Goal: Information Seeking & Learning: Learn about a topic

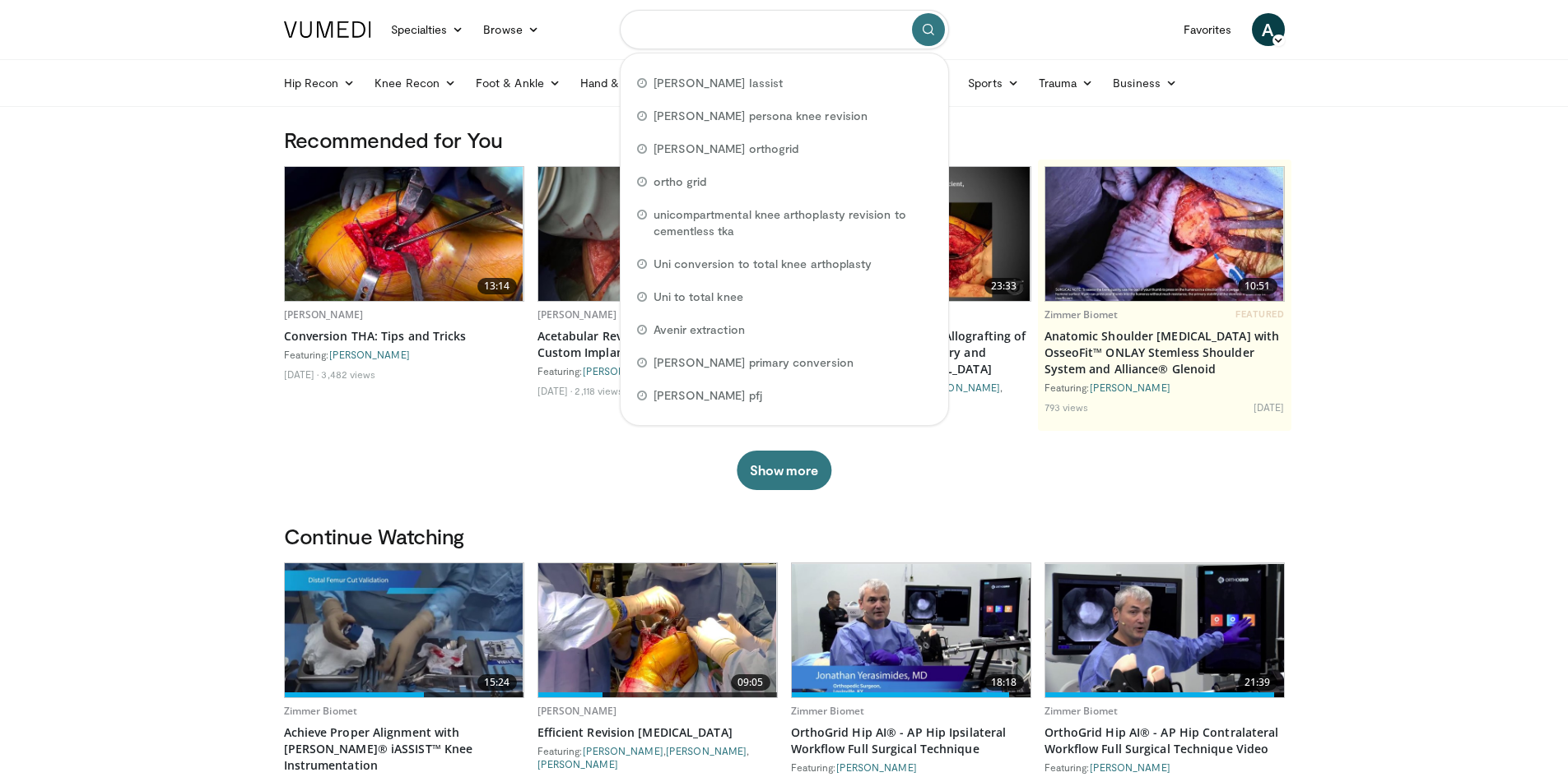
click at [638, 33] on input "Search topics, interventions" at bounding box center [784, 30] width 329 height 40
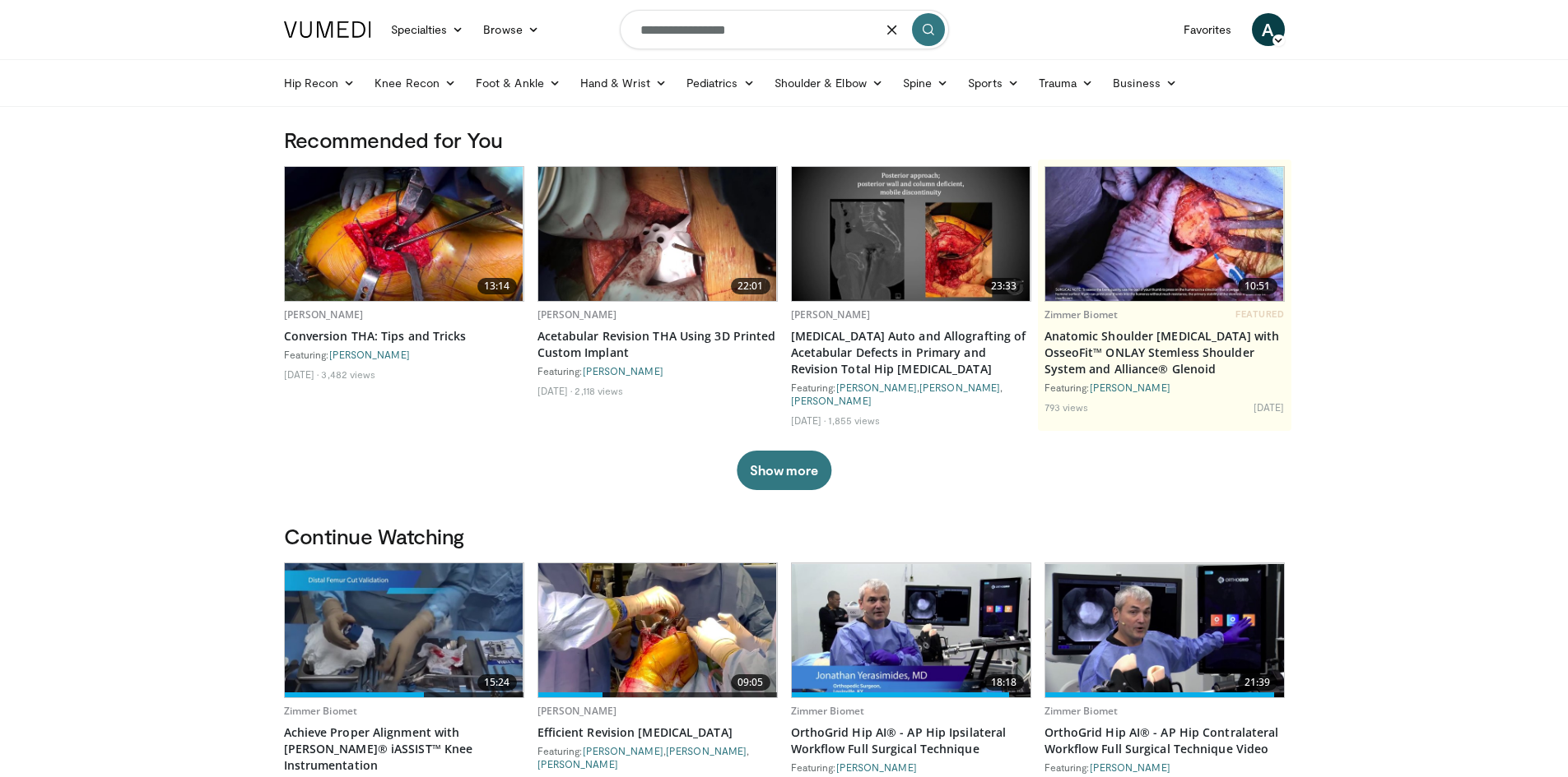
type input "**********"
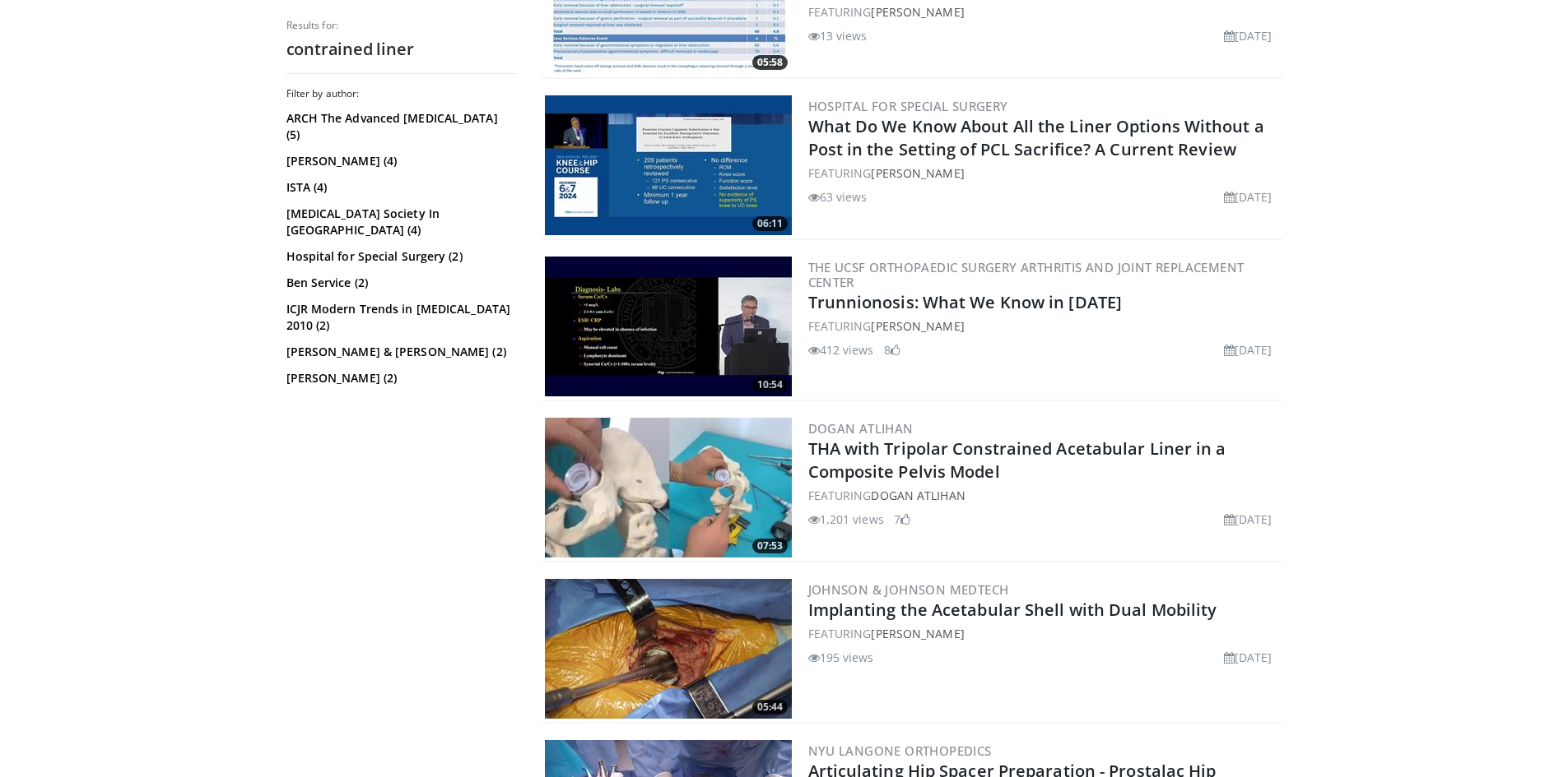
scroll to position [741, 0]
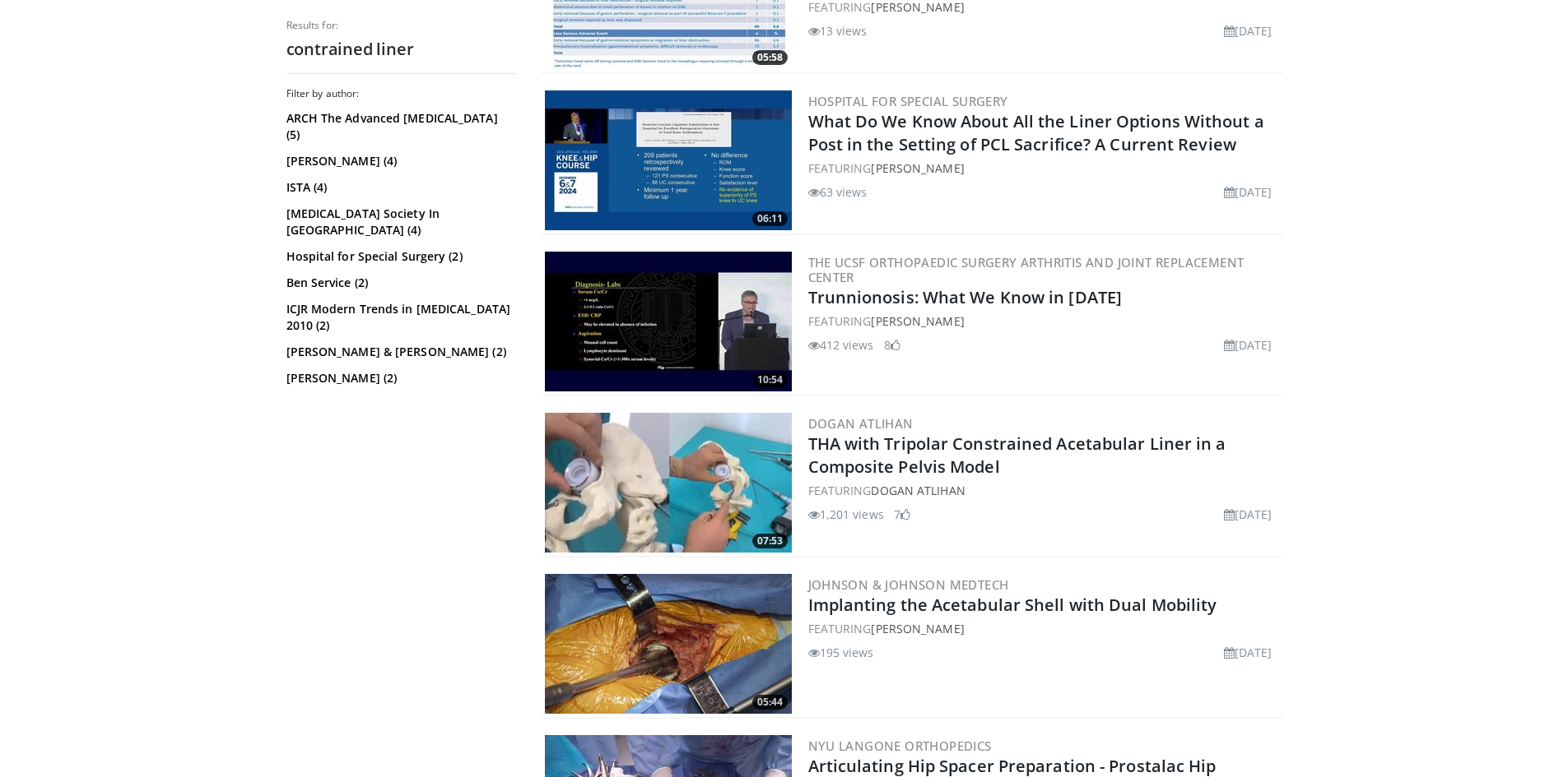
click at [644, 482] on img at bounding box center [669, 483] width 247 height 140
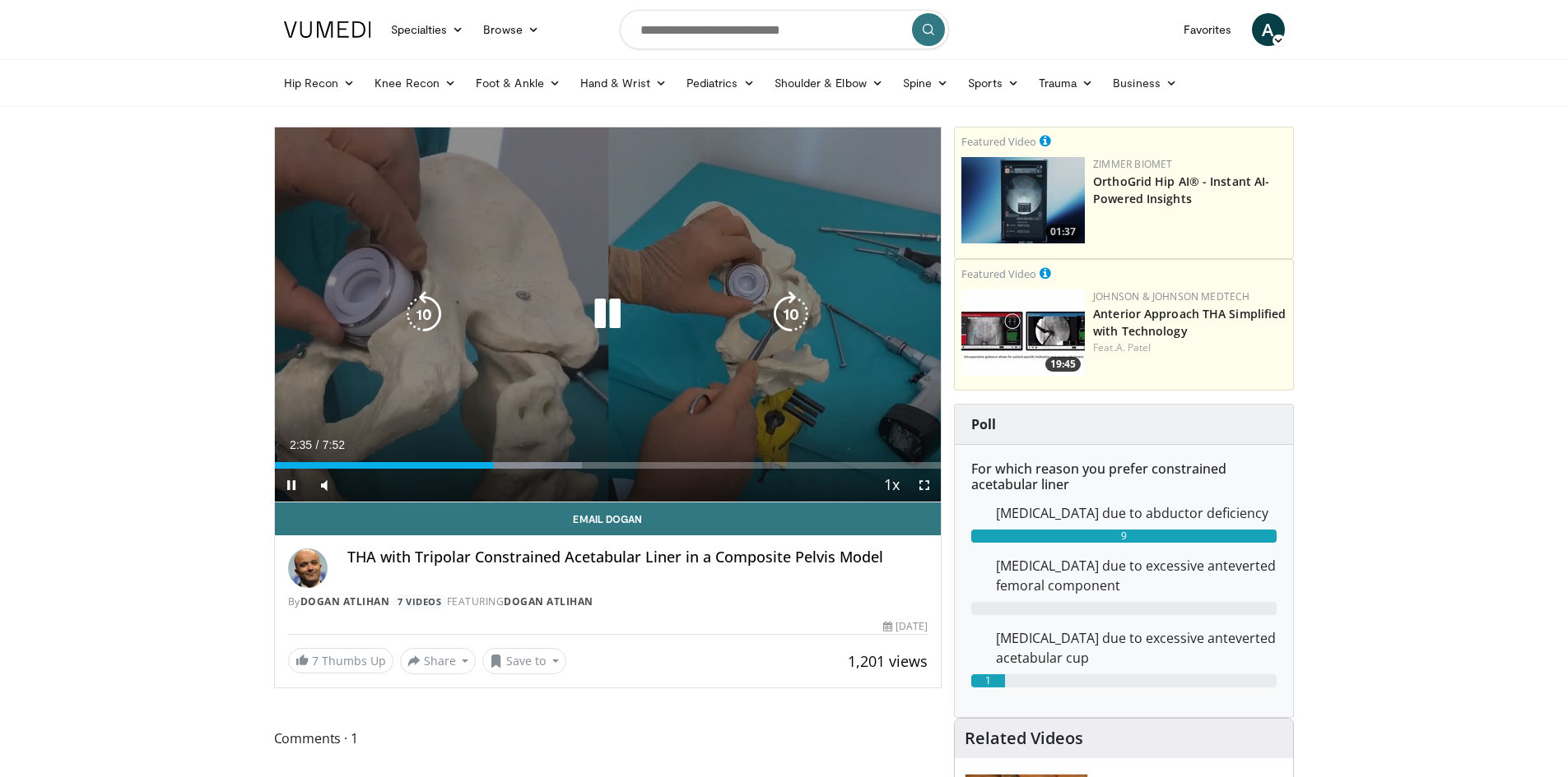
click at [609, 319] on icon "Video Player" at bounding box center [608, 315] width 46 height 46
click at [612, 315] on icon "Video Player" at bounding box center [608, 315] width 46 height 46
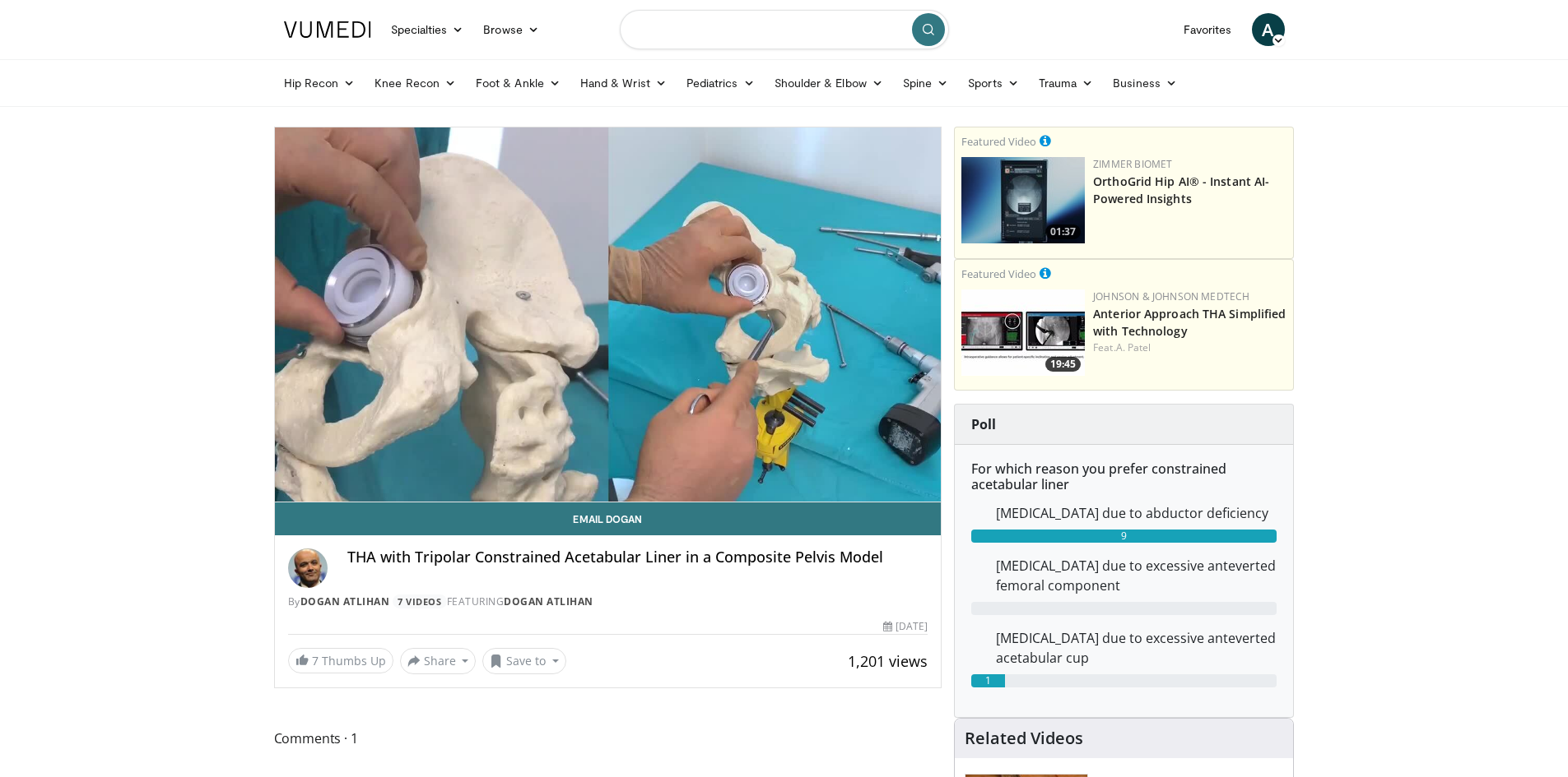
click at [676, 25] on input "Search topics, interventions" at bounding box center [784, 30] width 329 height 40
type input "**********"
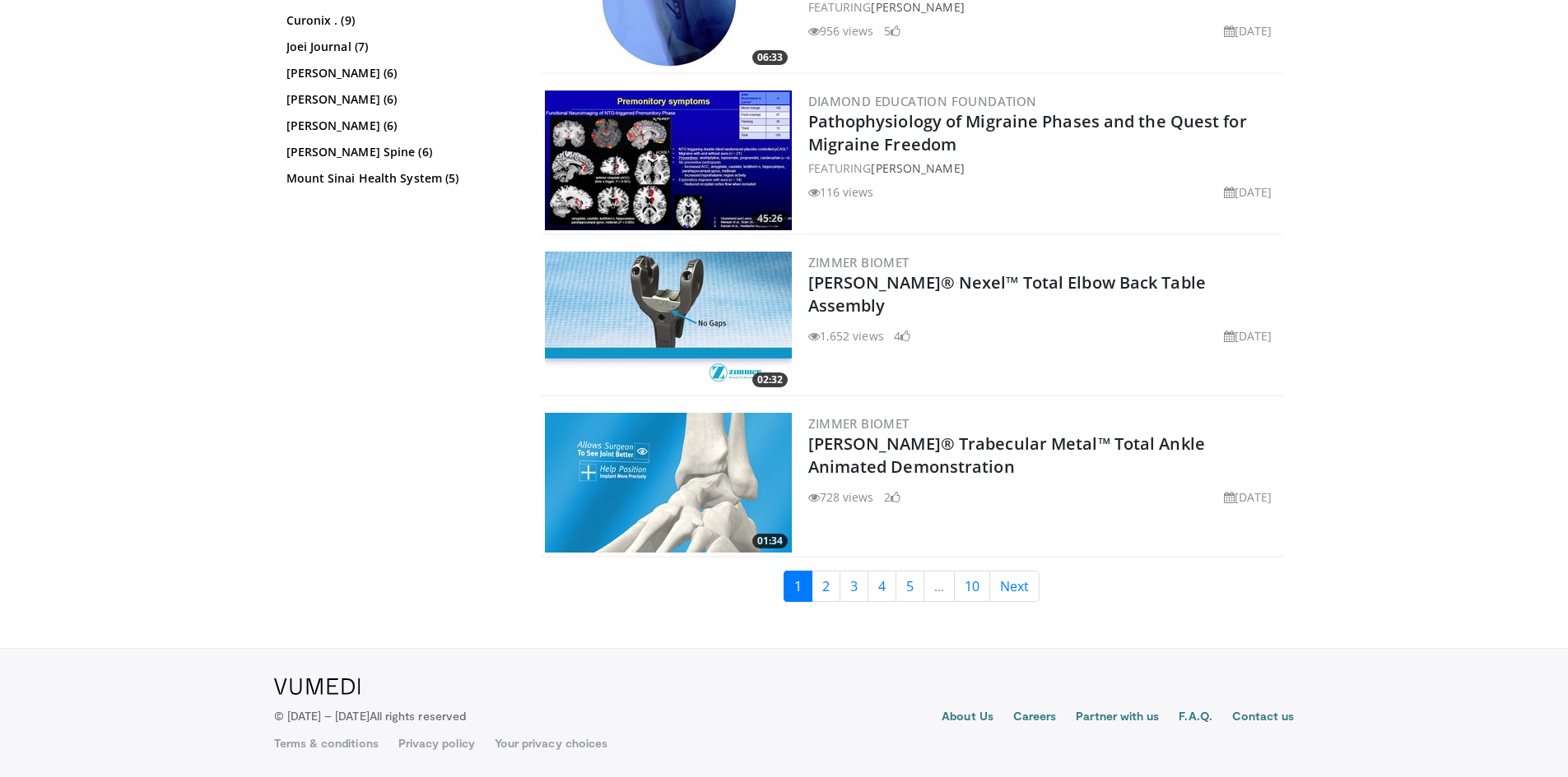
scroll to position [3804, 0]
click at [828, 600] on link "2" at bounding box center [826, 586] width 29 height 32
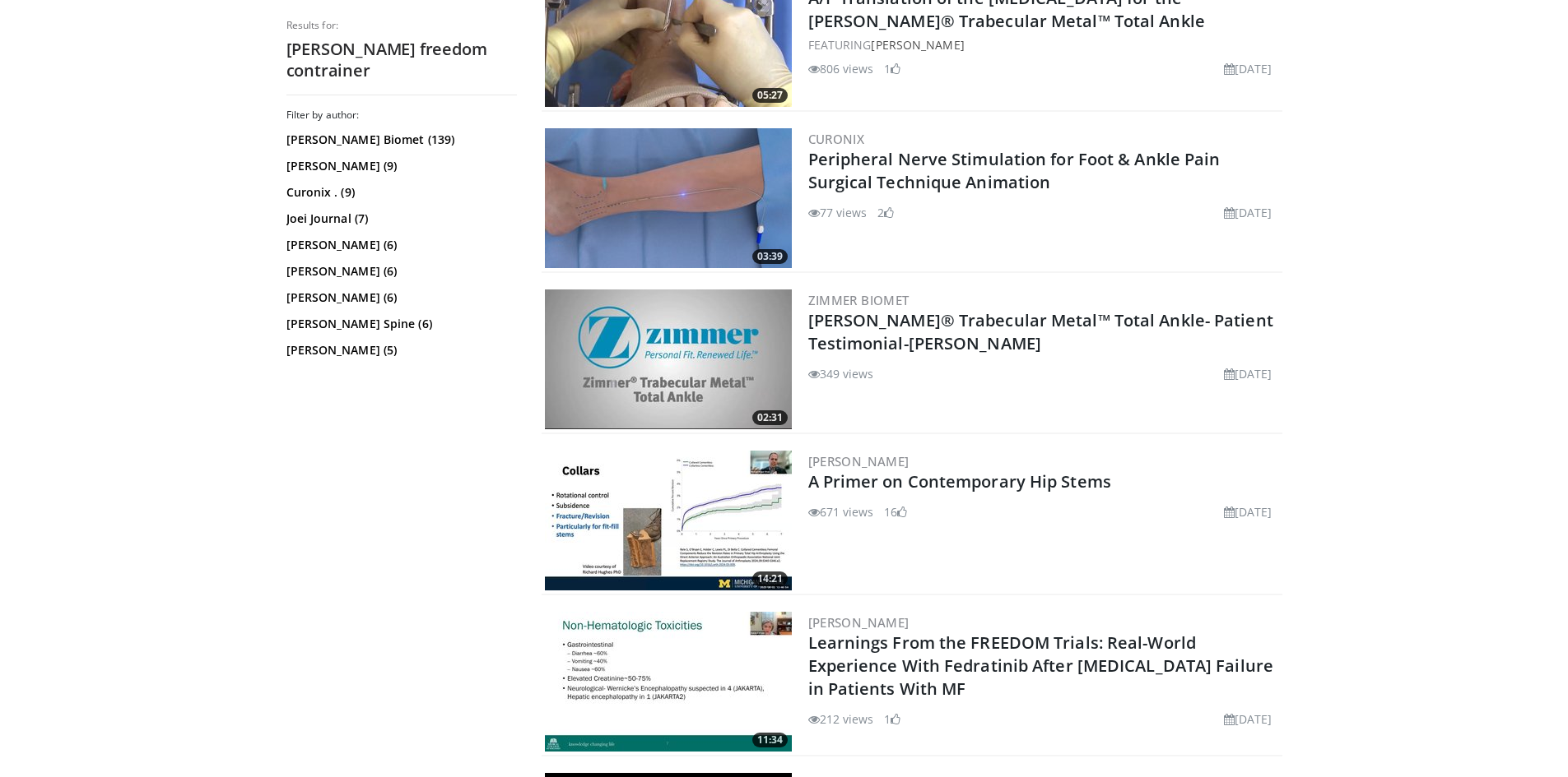
scroll to position [1563, 0]
